Goal: Information Seeking & Learning: Learn about a topic

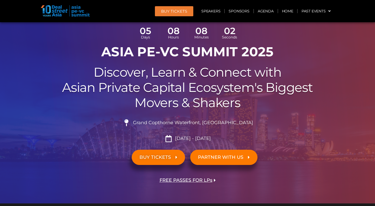
scroll to position [38, 0]
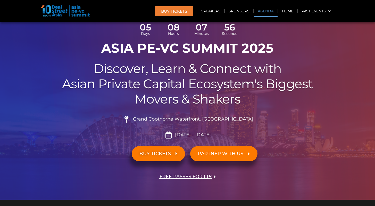
click at [258, 10] on link "Agenda" at bounding box center [266, 11] width 24 height 12
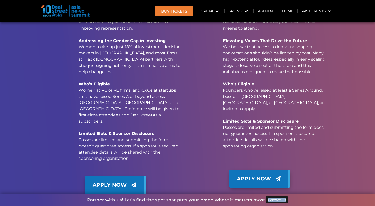
scroll to position [4499, 0]
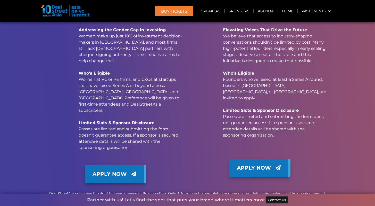
click at [204, 126] on div "Apply for Complimentary Pass Women in Private Markets We're offering a limited …" at bounding box center [188, 73] width 294 height 282
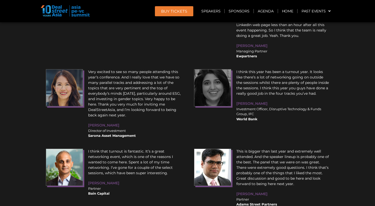
scroll to position [5726, 0]
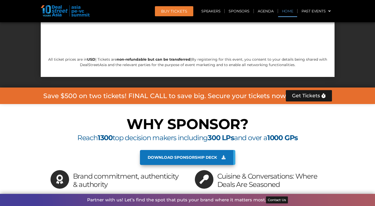
click at [287, 9] on link "Home" at bounding box center [287, 11] width 19 height 12
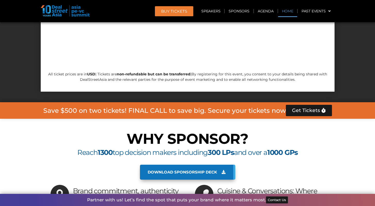
scroll to position [4120, 0]
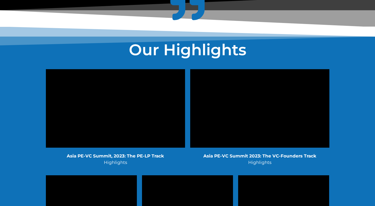
scroll to position [1049, 0]
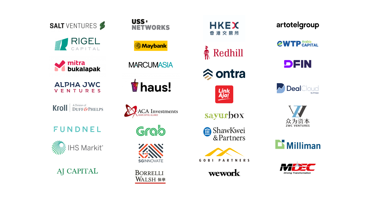
drag, startPoint x: 314, startPoint y: 117, endPoint x: 164, endPoint y: 117, distance: 150.4
copy link "dsaevents@dealstreetasia.com"
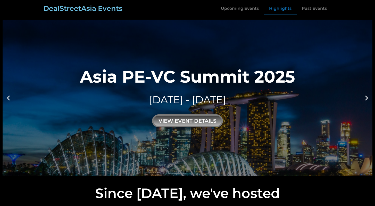
click at [277, 7] on link "Highlights" at bounding box center [280, 9] width 33 height 12
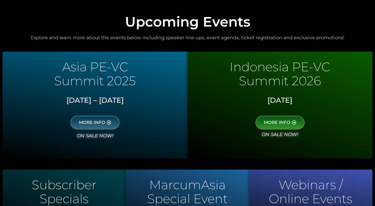
scroll to position [0, 0]
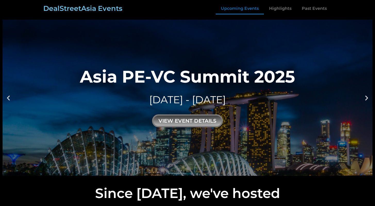
click at [246, 11] on link "Upcoming Events" at bounding box center [240, 9] width 48 height 12
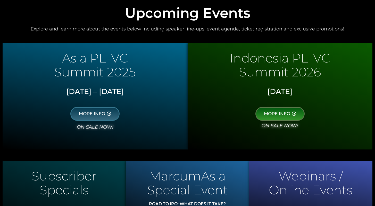
scroll to position [245, 0]
click at [110, 114] on icon at bounding box center [109, 113] width 4 height 4
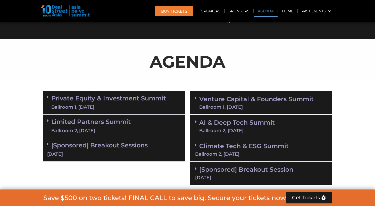
scroll to position [279, 0]
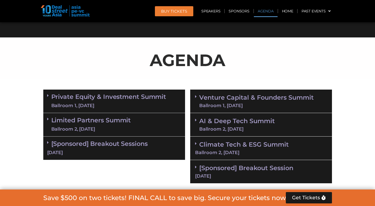
click at [115, 123] on link "Limited Partners Summit Ballroom 2, 10 Sept" at bounding box center [91, 124] width 80 height 15
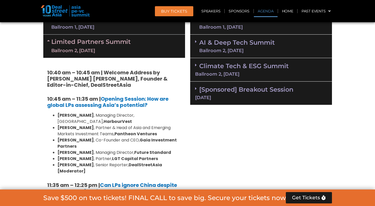
scroll to position [330, 0]
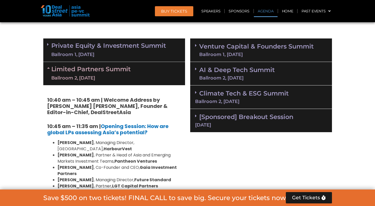
click at [195, 68] on icon at bounding box center [196, 69] width 2 height 4
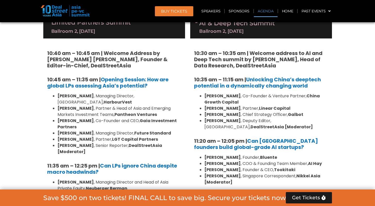
scroll to position [379, 0]
